Goal: Share content: Share content

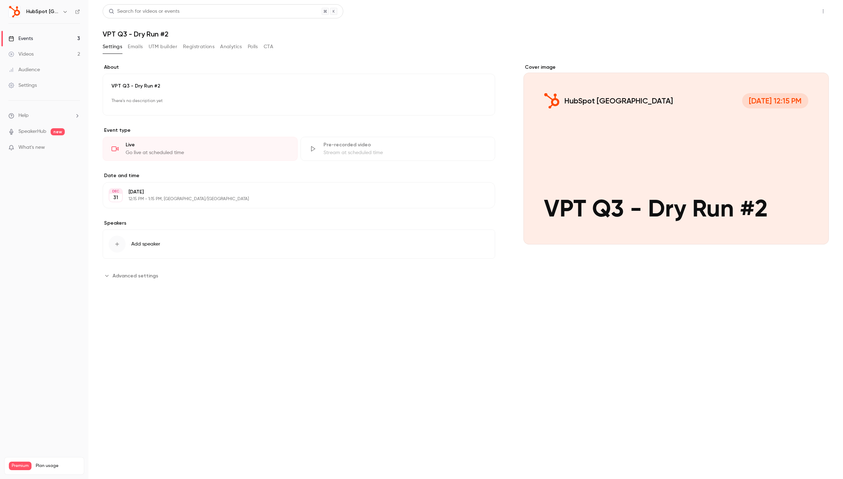
click at [796, 10] on button "Share" at bounding box center [798, 11] width 28 height 14
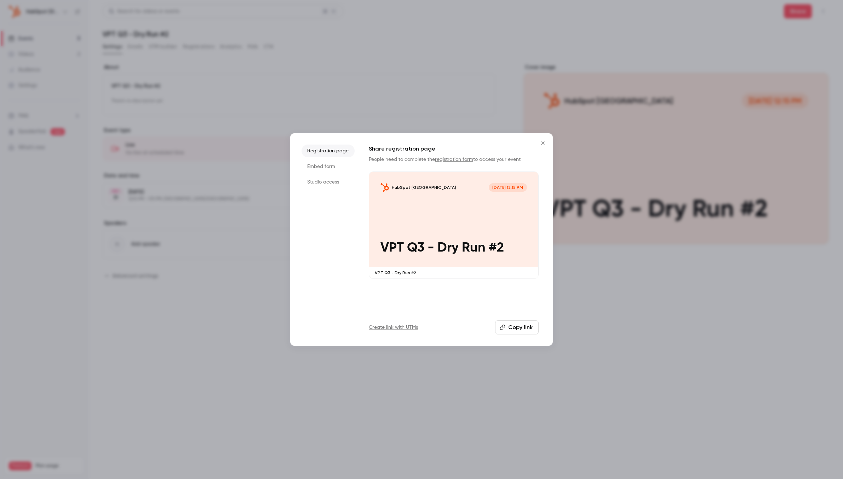
click at [513, 328] on button "Copy link" at bounding box center [517, 327] width 44 height 14
click at [544, 144] on icon "Close" at bounding box center [542, 142] width 3 height 3
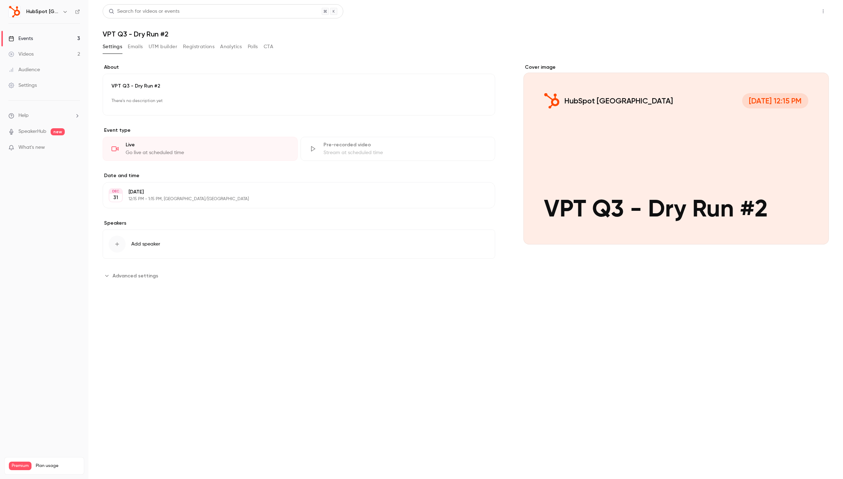
click at [798, 13] on button "Share" at bounding box center [798, 11] width 28 height 14
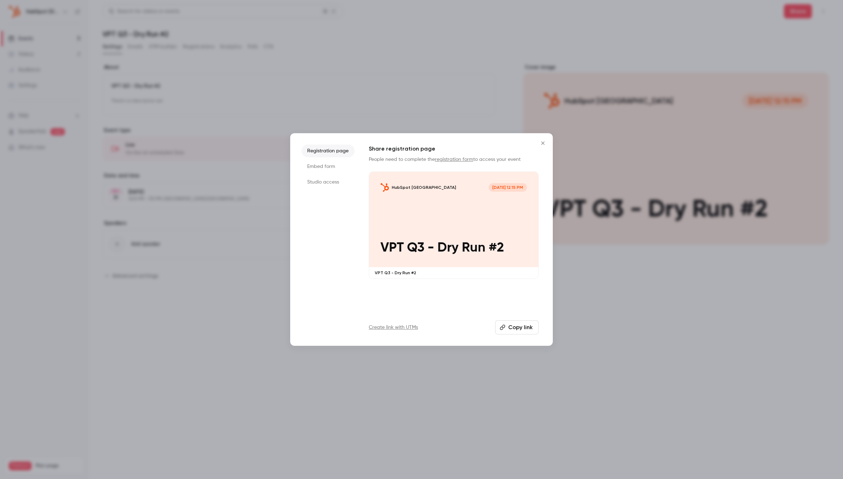
click at [543, 143] on icon "Close" at bounding box center [542, 142] width 3 height 3
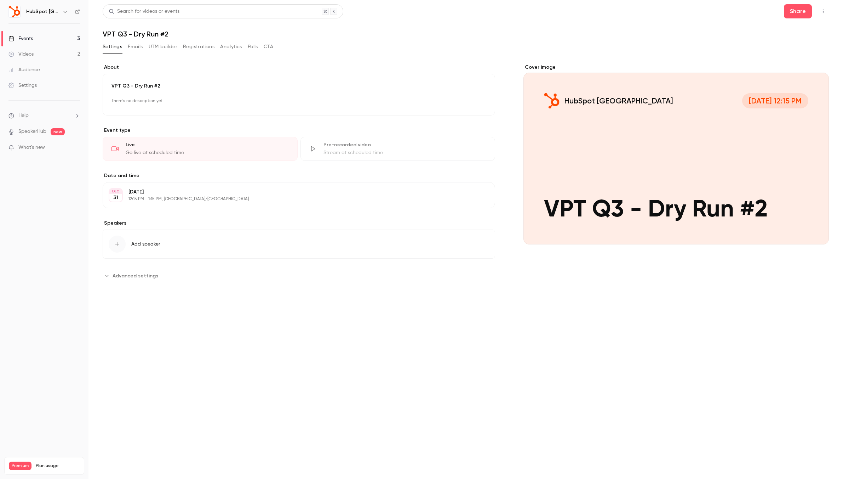
click at [30, 57] on div "Videos" at bounding box center [20, 54] width 25 height 7
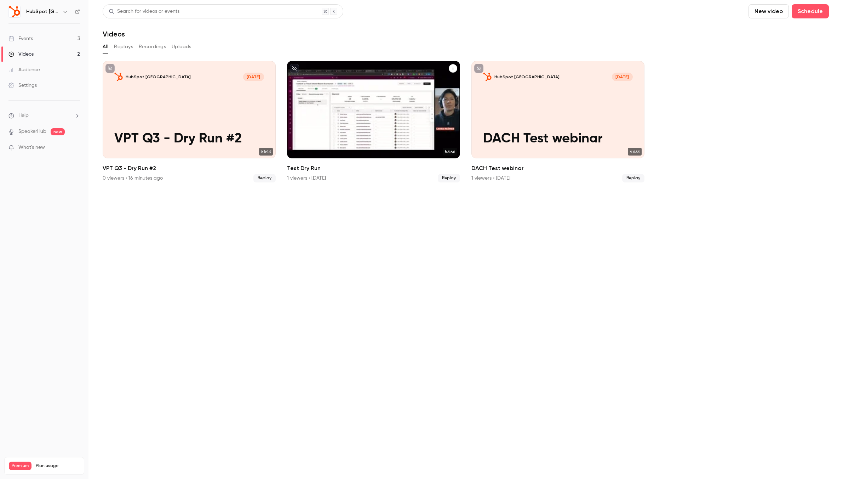
click at [392, 124] on div "HubSpot [GEOGRAPHIC_DATA] [DATE] Test Dry Run" at bounding box center [373, 109] width 173 height 97
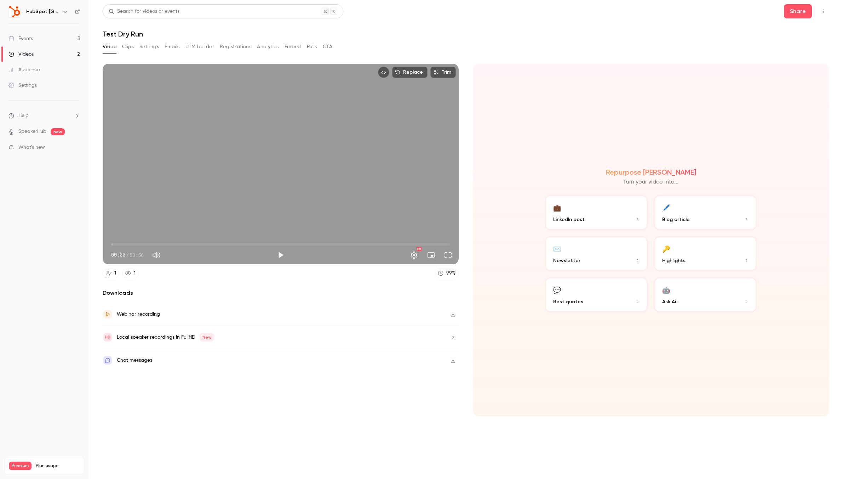
click at [453, 314] on icon "button" at bounding box center [453, 314] width 6 height 5
click at [500, 17] on div "Search for videos or events Share" at bounding box center [466, 11] width 727 height 14
